Goal: Check status: Check status

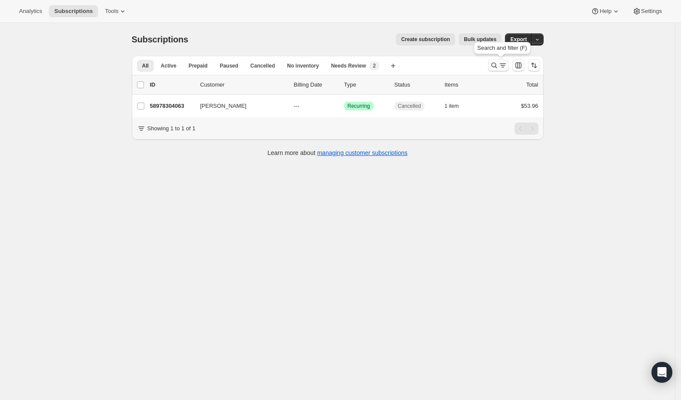
click at [495, 67] on icon "Search and filter results" at bounding box center [494, 65] width 9 height 9
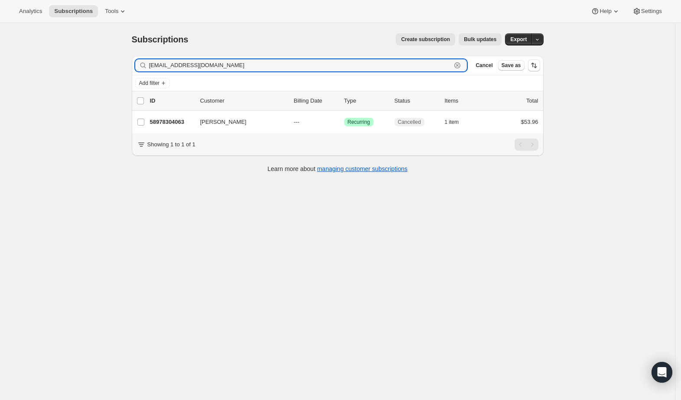
click at [461, 66] on icon "button" at bounding box center [457, 65] width 9 height 9
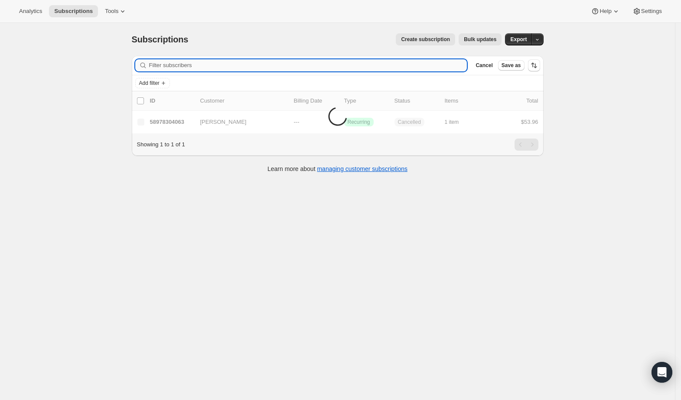
paste input "meganbarnhart01@gmail.com"
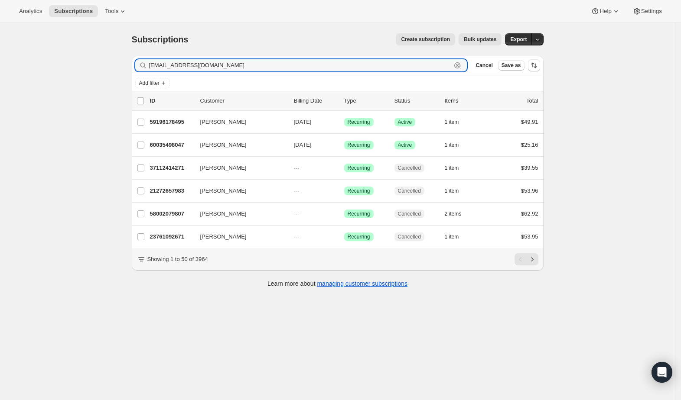
type input "meganbarnhart01@gmail.com"
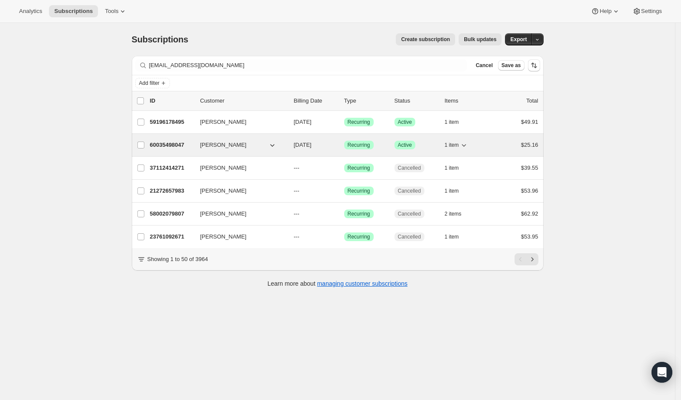
click at [169, 142] on p "60035498047" at bounding box center [171, 145] width 43 height 9
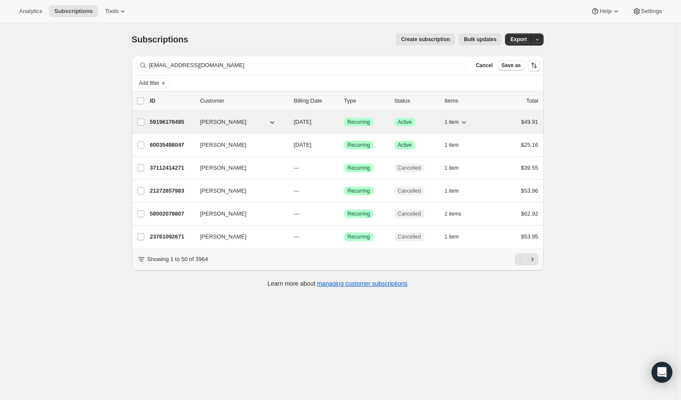
click at [184, 123] on p "59196178495" at bounding box center [171, 122] width 43 height 9
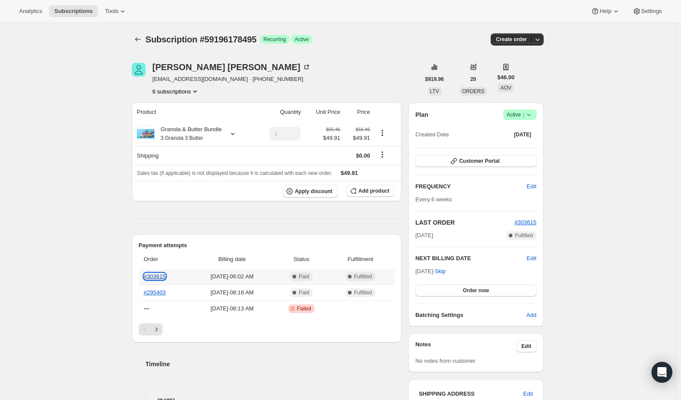
click at [157, 277] on link "#303615" at bounding box center [155, 276] width 22 height 6
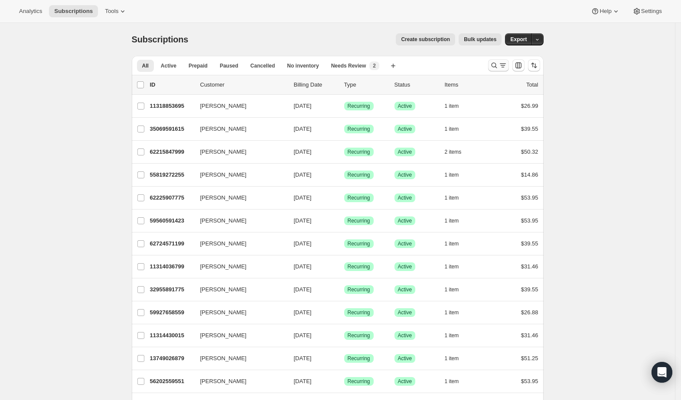
click at [497, 65] on icon "Search and filter results" at bounding box center [494, 65] width 9 height 9
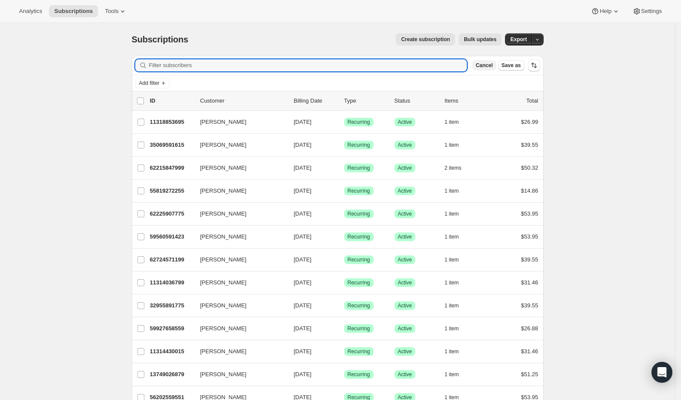
paste input "[EMAIL_ADDRESS][DOMAIN_NAME]"
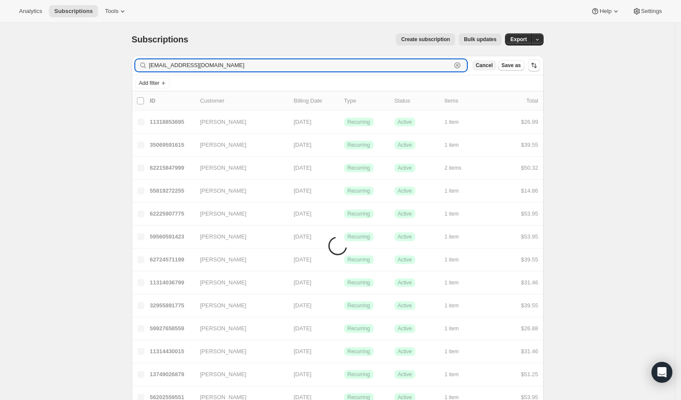
type input "[EMAIL_ADDRESS][DOMAIN_NAME]"
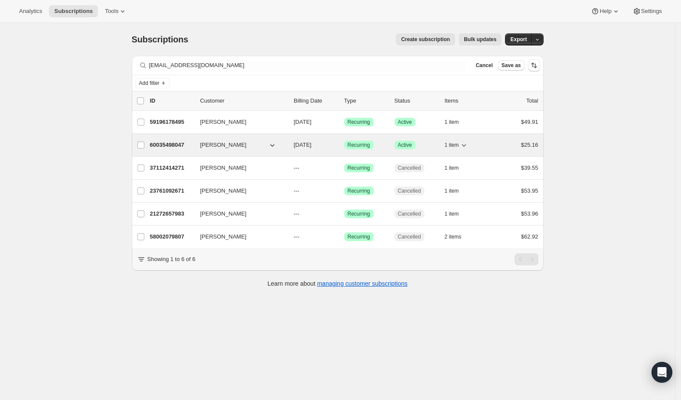
click at [174, 145] on p "60035498047" at bounding box center [171, 145] width 43 height 9
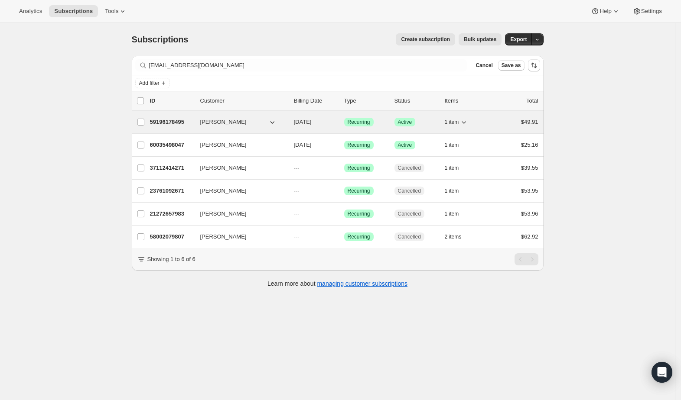
click at [172, 122] on p "59196178495" at bounding box center [171, 122] width 43 height 9
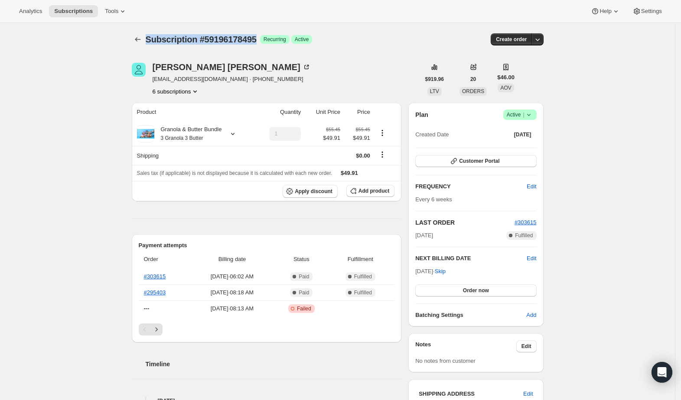
drag, startPoint x: 149, startPoint y: 39, endPoint x: 261, endPoint y: 39, distance: 111.8
click at [261, 39] on div "Subscription #59196178495 Success Recurring Success Active" at bounding box center [271, 39] width 251 height 12
copy span "Subscription #59196178495"
click at [234, 133] on icon at bounding box center [232, 134] width 3 height 2
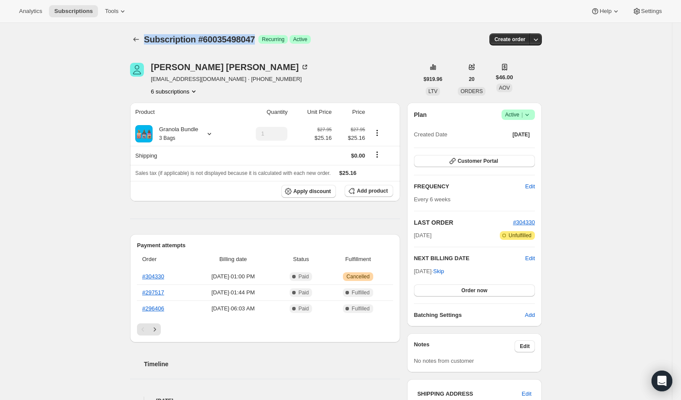
drag, startPoint x: 147, startPoint y: 37, endPoint x: 257, endPoint y: 37, distance: 110.0
click at [255, 37] on span "Subscription #60035498047" at bounding box center [199, 40] width 111 height 10
copy span "Subscription #60035498047"
click at [210, 135] on icon at bounding box center [209, 134] width 9 height 9
